Goal: Task Accomplishment & Management: Complete application form

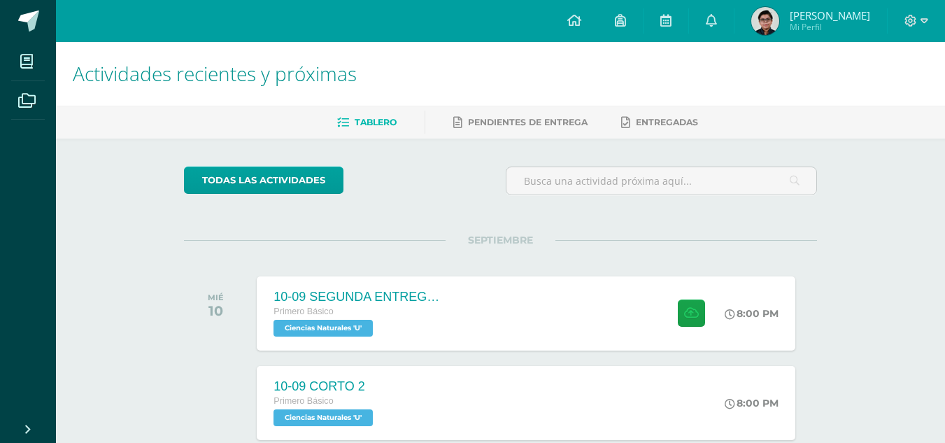
click at [765, 20] on img at bounding box center [765, 21] width 28 height 28
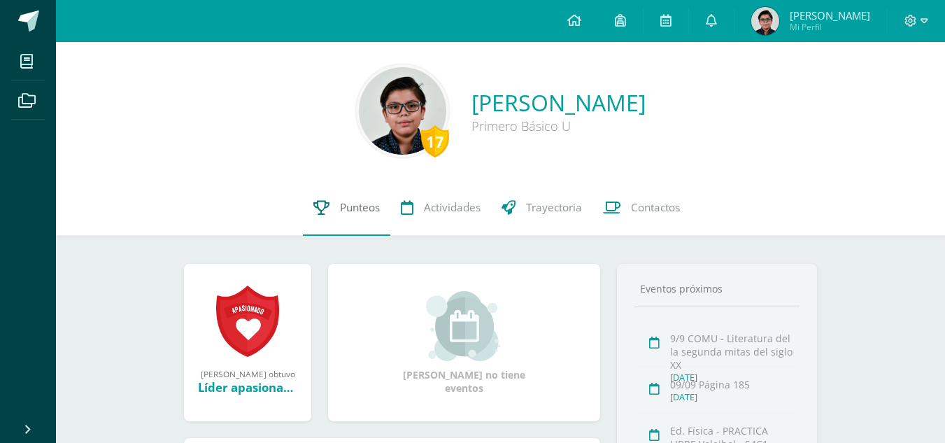
click at [336, 211] on link "Punteos" at bounding box center [346, 208] width 87 height 56
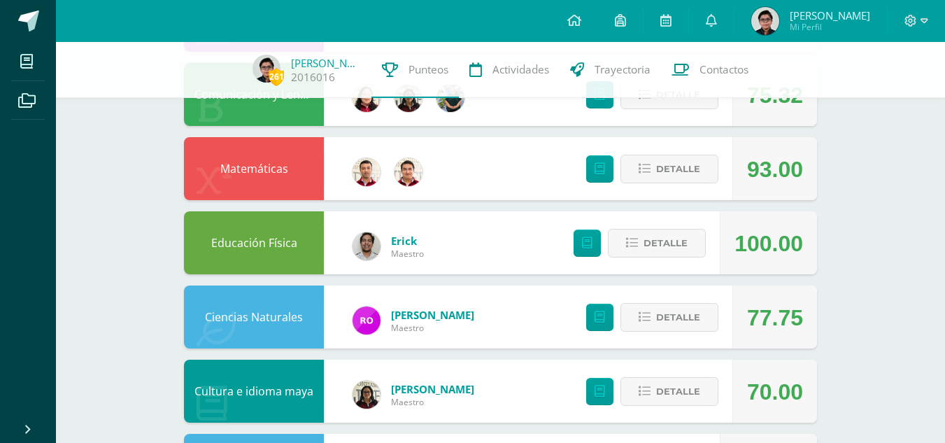
scroll to position [382, 0]
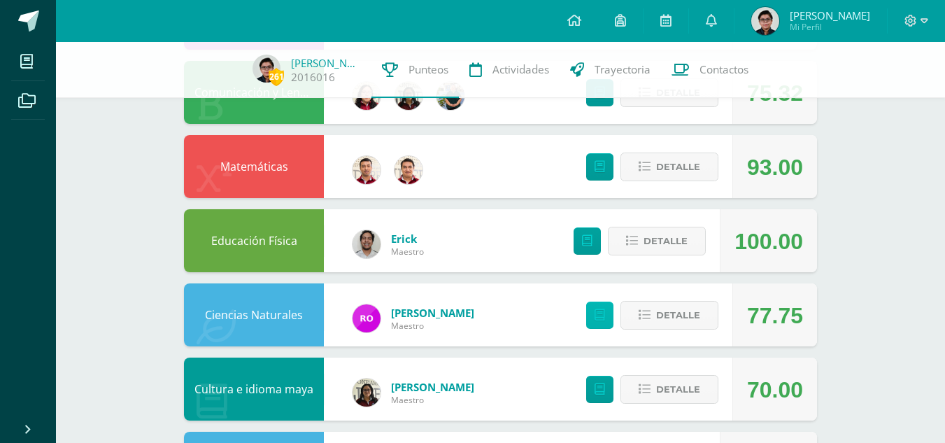
click at [607, 312] on link at bounding box center [599, 314] width 27 height 27
click at [671, 23] on icon at bounding box center [665, 20] width 11 height 13
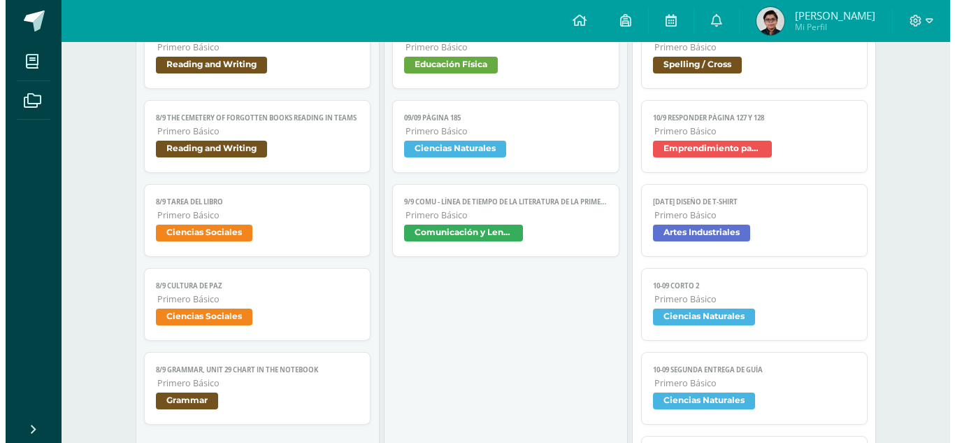
scroll to position [420, 0]
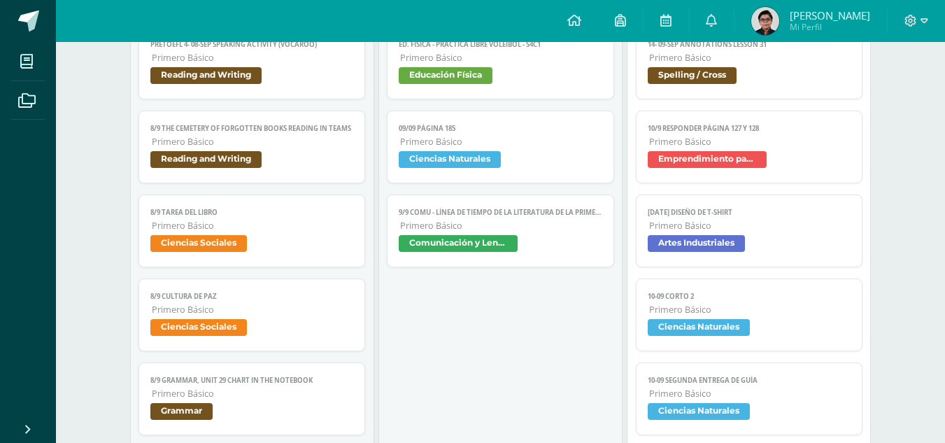
click at [719, 304] on link "10-09 CORTO 2 Primero Básico Ciencias Naturales" at bounding box center [749, 314] width 227 height 73
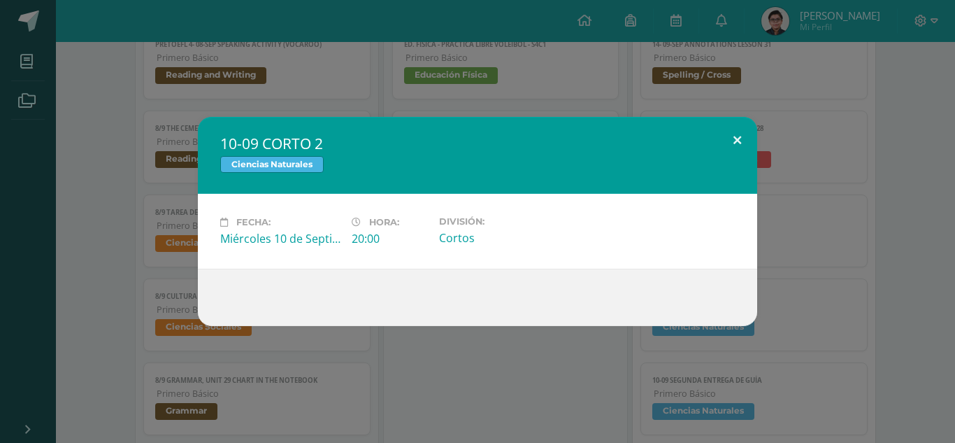
click at [741, 128] on button at bounding box center [738, 141] width 40 height 48
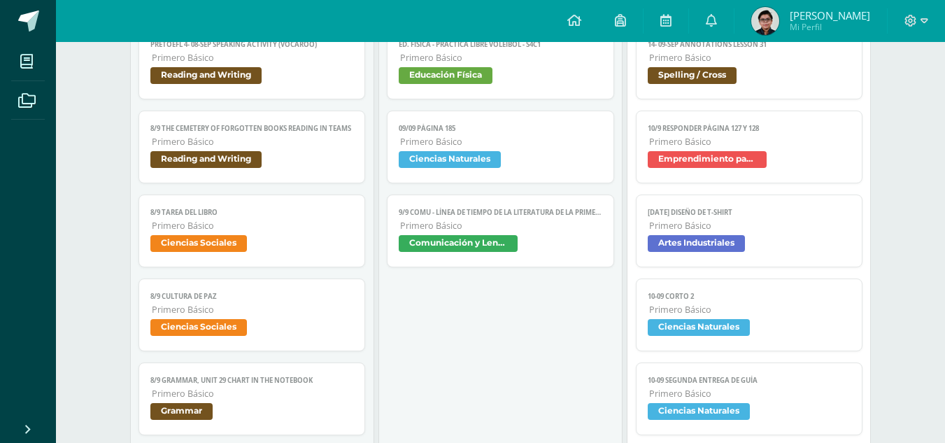
click at [774, 395] on span "Primero Básico" at bounding box center [750, 393] width 202 height 12
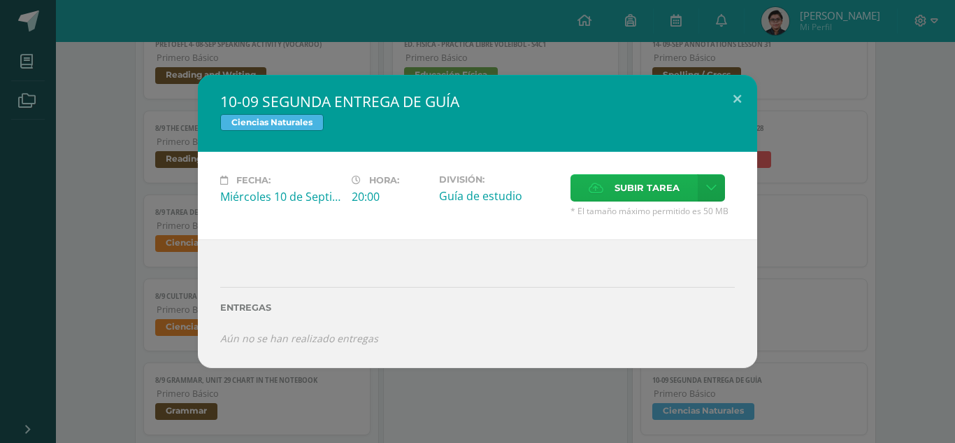
click at [652, 182] on span "Subir tarea" at bounding box center [647, 188] width 65 height 26
click at [0, 0] on input "Subir tarea" at bounding box center [0, 0] width 0 height 0
